Goal: Complete application form

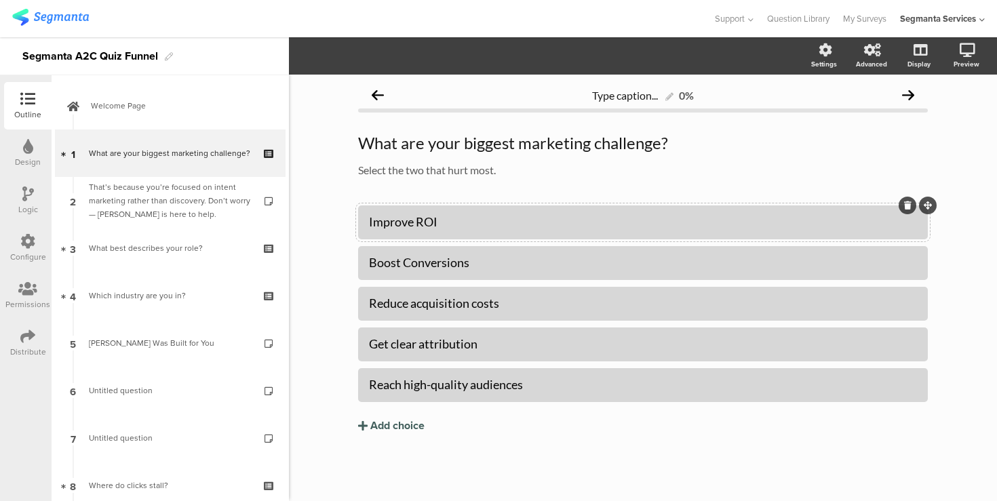
click at [468, 225] on div "Improve ROI" at bounding box center [643, 222] width 548 height 16
paste div
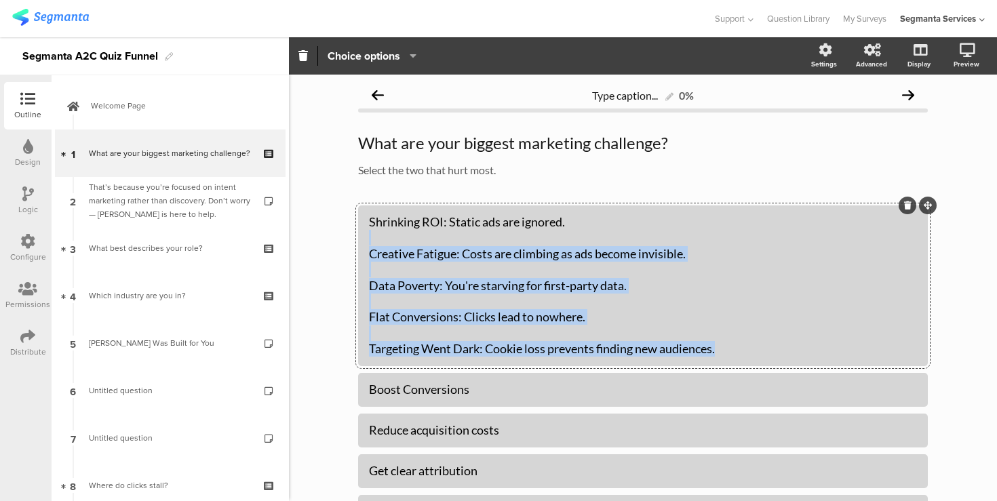
drag, startPoint x: 721, startPoint y: 350, endPoint x: 375, endPoint y: 244, distance: 362.1
click at [375, 243] on div "Shrinking ROI: Static ads are ignored. Creative Fatigue: Costs are climbing as …" at bounding box center [643, 285] width 548 height 143
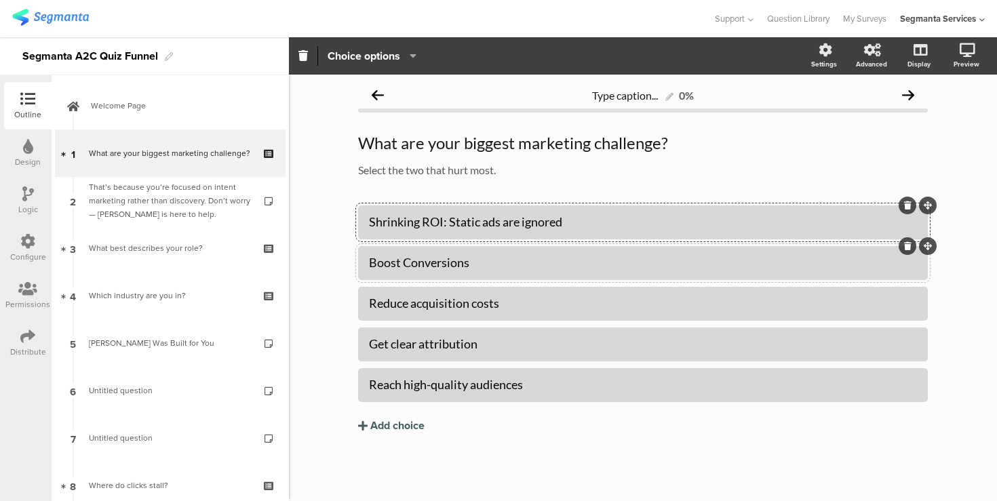
click at [400, 266] on div "Boost Conversions" at bounding box center [643, 263] width 548 height 16
paste div
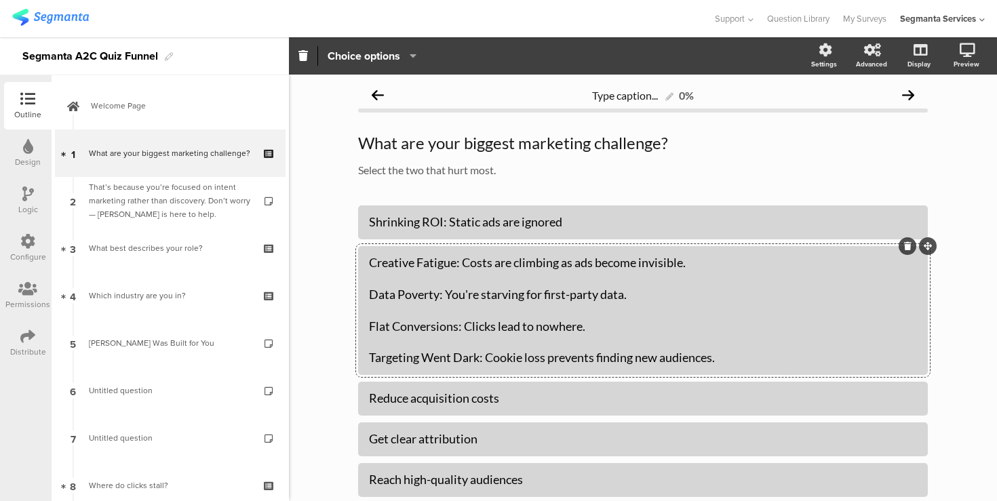
drag, startPoint x: 731, startPoint y: 377, endPoint x: 332, endPoint y: 294, distance: 406.8
click at [332, 294] on div "Type caption... 0% What are your biggest marketing challenge? What are your big…" at bounding box center [643, 334] width 708 height 518
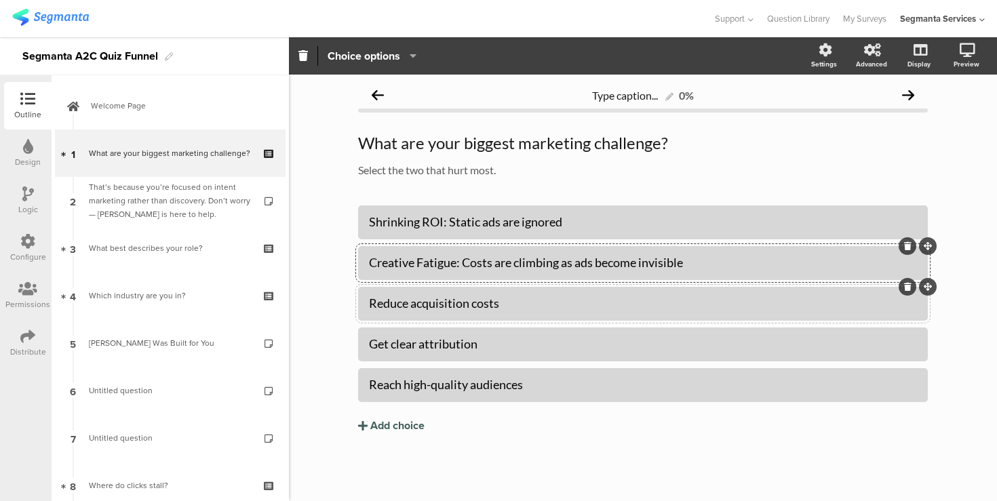
click at [393, 310] on div "Reduce acquisition costs" at bounding box center [643, 304] width 548 height 16
paste div
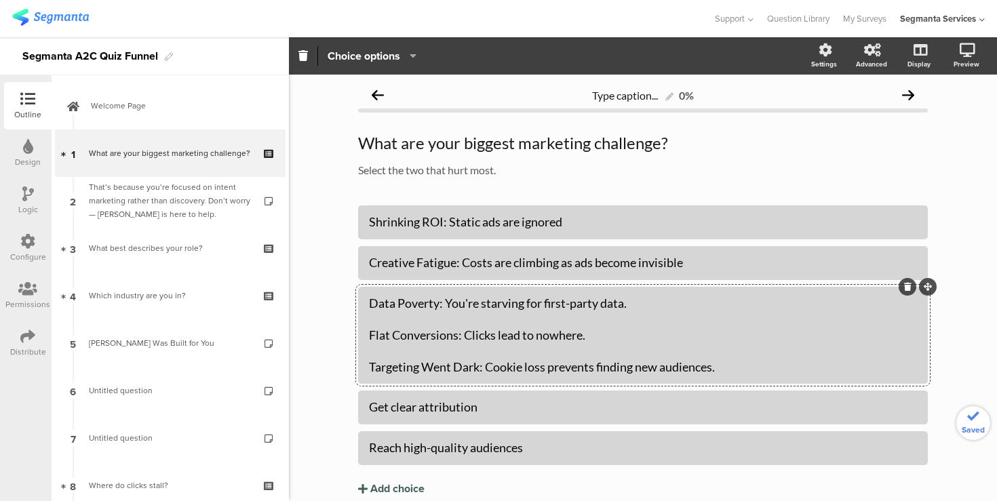
click at [381, 302] on div "Data Poverty: You're starving for first-party data. Flat Conversions: Clicks le…" at bounding box center [643, 335] width 548 height 79
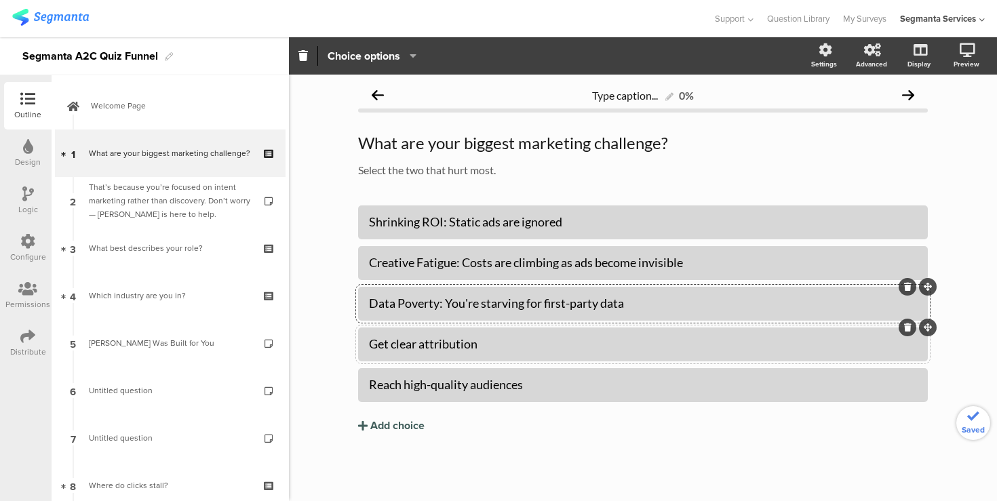
click at [408, 349] on div "Get clear attribution" at bounding box center [643, 345] width 548 height 16
paste div
click at [454, 386] on div "Reach high-quality audiences" at bounding box center [643, 385] width 548 height 16
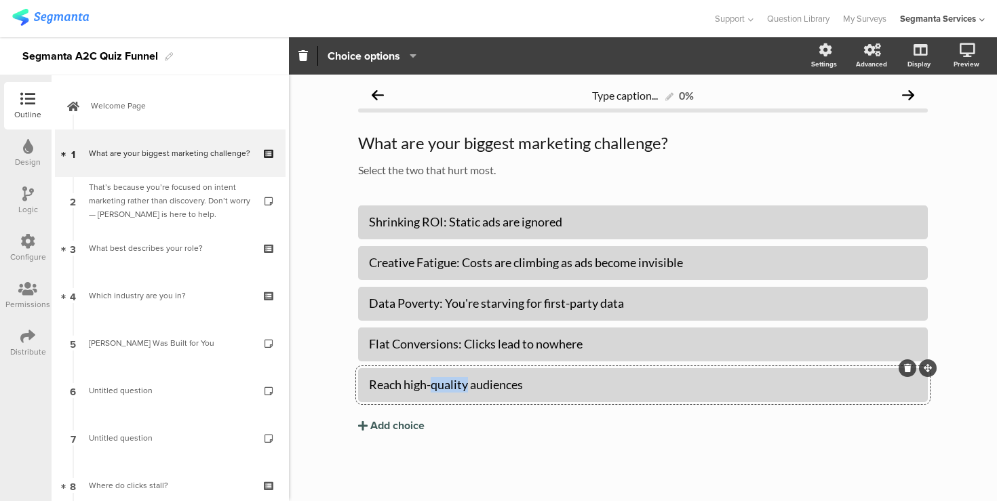
click at [454, 386] on div "Reach high-quality audiences" at bounding box center [643, 385] width 548 height 16
paste div
click at [501, 451] on div "Shrinking ROI: Static ads are ignored Creative Fatigue: Costs are climbing as a…" at bounding box center [643, 348] width 570 height 285
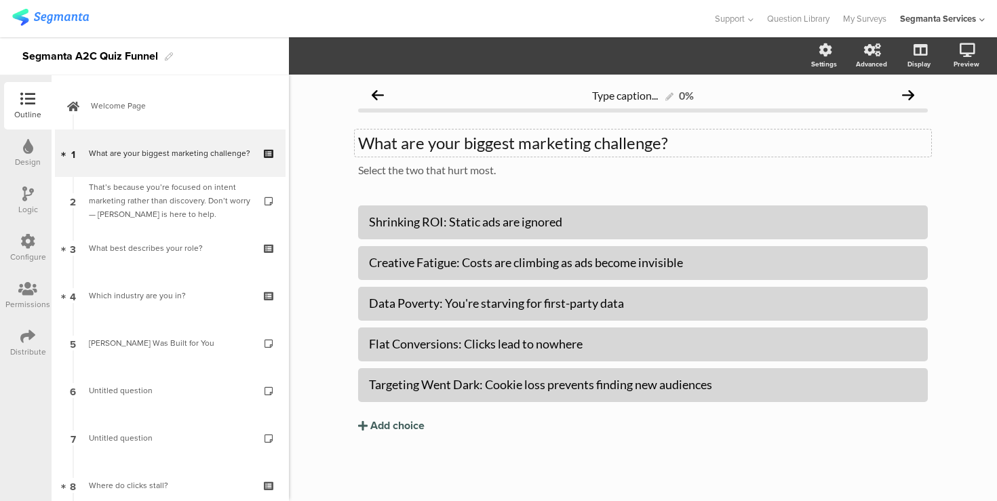
click at [660, 140] on p "What are your biggest marketing challenge?" at bounding box center [643, 143] width 570 height 20
click at [316, 204] on div "Type caption... 0% What are your biggest marketing challenges? What are your bi…" at bounding box center [643, 288] width 708 height 427
click at [331, 199] on div "Type caption... 0% What are your biggest marketing challenges? What are your bi…" at bounding box center [643, 288] width 708 height 427
click at [423, 222] on div "Shrinking ROI: Static ads are ignored" at bounding box center [643, 222] width 548 height 16
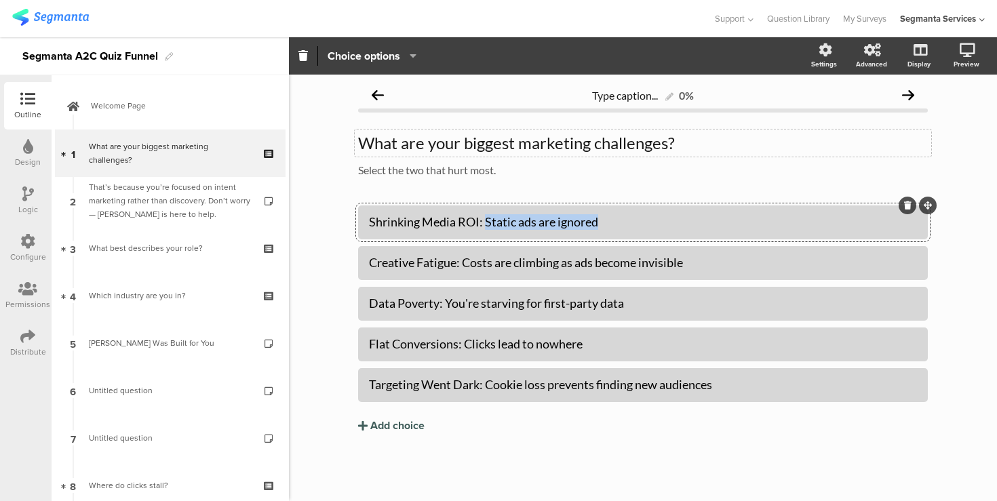
drag, startPoint x: 486, startPoint y: 221, endPoint x: 605, endPoint y: 220, distance: 119.4
click at [605, 220] on div "Shrinking Media ROI: Static ads are ignored" at bounding box center [643, 222] width 548 height 16
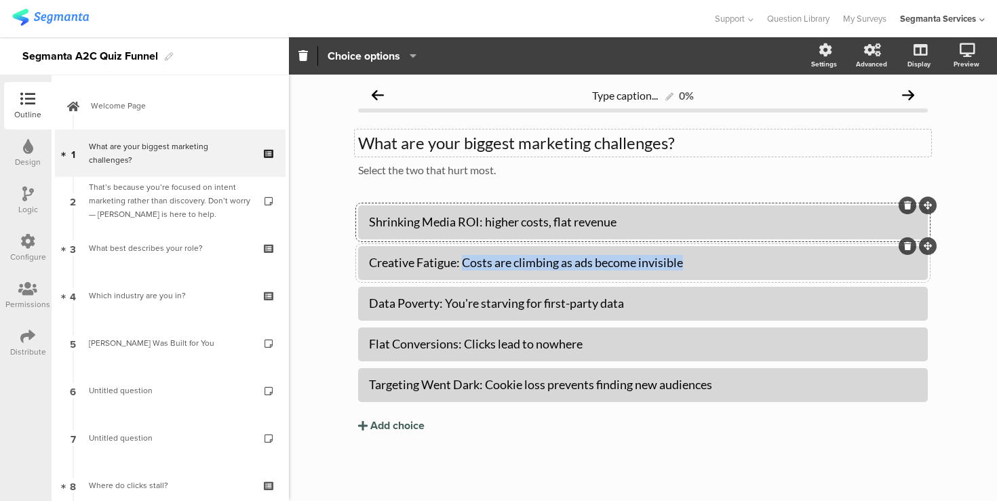
drag, startPoint x: 465, startPoint y: 261, endPoint x: 694, endPoint y: 265, distance: 228.7
click at [694, 265] on div "Creative Fatigue: Costs are climbing as ads become invisible" at bounding box center [643, 263] width 548 height 16
click at [421, 262] on div "Creative Fatigue: ads blend in, results fall" at bounding box center [643, 263] width 548 height 16
click at [432, 222] on div "Shrinking Media ROI: higher costs, flat revenue" at bounding box center [643, 222] width 548 height 16
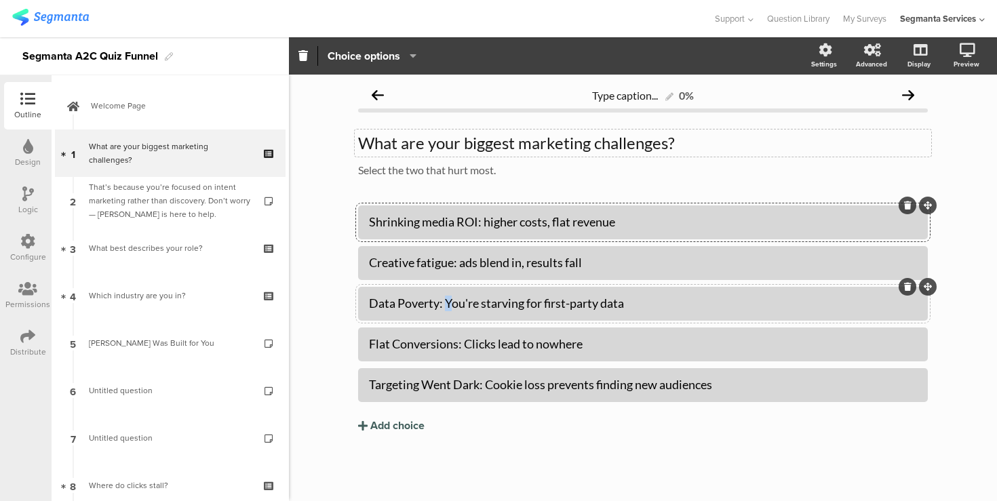
click at [452, 300] on div "Data Poverty: You're starving for first-party data" at bounding box center [643, 304] width 548 height 16
click at [400, 306] on div "Data Poverty: you're starving for first-party data" at bounding box center [643, 304] width 548 height 16
click at [405, 305] on div "Data Poverty: you're starving for first-party data" at bounding box center [643, 304] width 548 height 16
drag, startPoint x: 464, startPoint y: 343, endPoint x: 602, endPoint y: 341, distance: 137.8
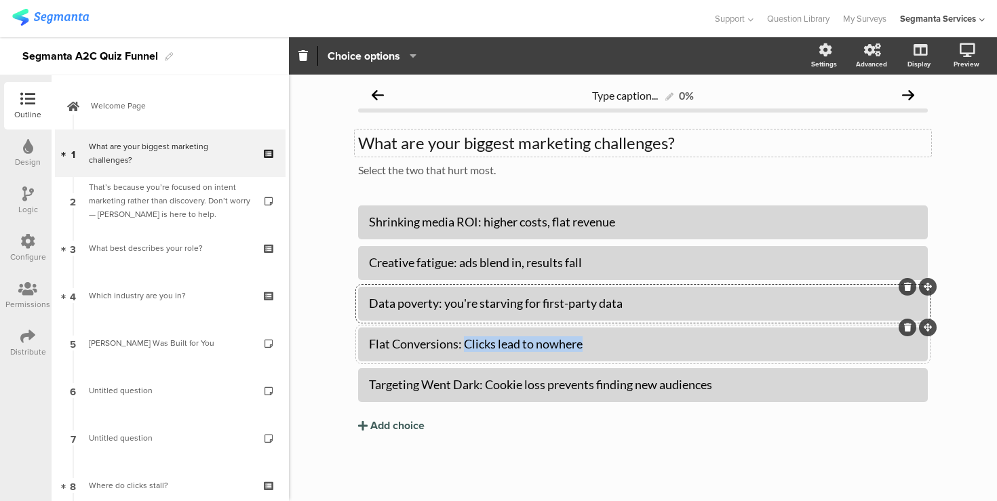
click at [602, 341] on div "Flat Conversions: Clicks lead to nowhere" at bounding box center [643, 345] width 548 height 16
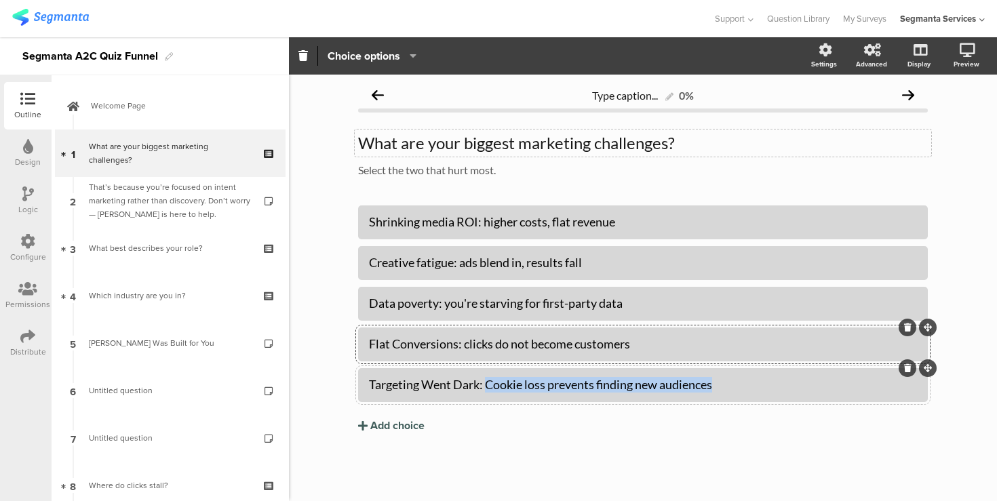
drag, startPoint x: 489, startPoint y: 387, endPoint x: 721, endPoint y: 383, distance: 232.8
click at [722, 383] on div "Targeting Went Dark: Cookie loss prevents finding new audiences" at bounding box center [643, 385] width 548 height 16
click at [430, 387] on div "Targeting Went Dark: cookie loss limits reach" at bounding box center [643, 385] width 548 height 16
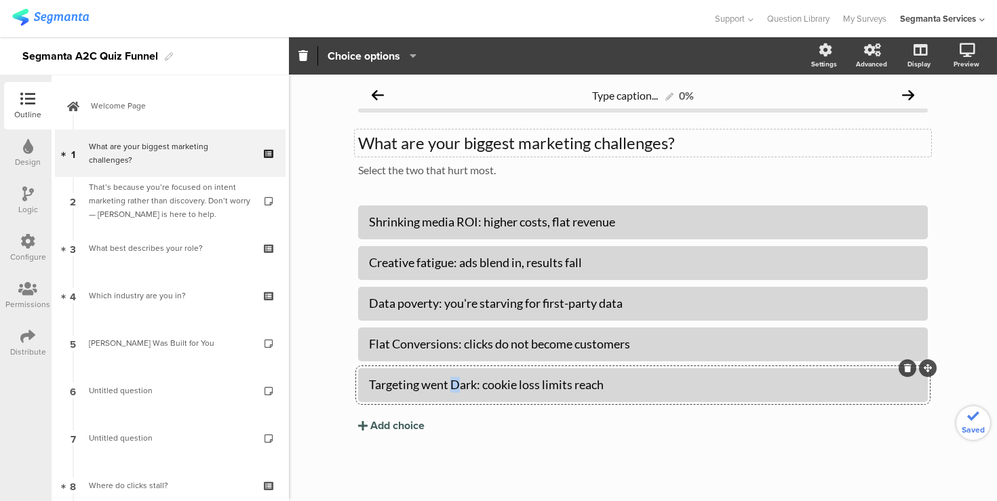
drag, startPoint x: 453, startPoint y: 388, endPoint x: 461, endPoint y: 388, distance: 8.8
click at [461, 388] on div "Targeting went Dark: cookie loss limits reach" at bounding box center [643, 385] width 548 height 16
click at [535, 450] on div "Shrinking media ROI: higher costs, flat revenue Creative fatigue: ads blend in,…" at bounding box center [643, 348] width 570 height 285
